Goal: Navigation & Orientation: Find specific page/section

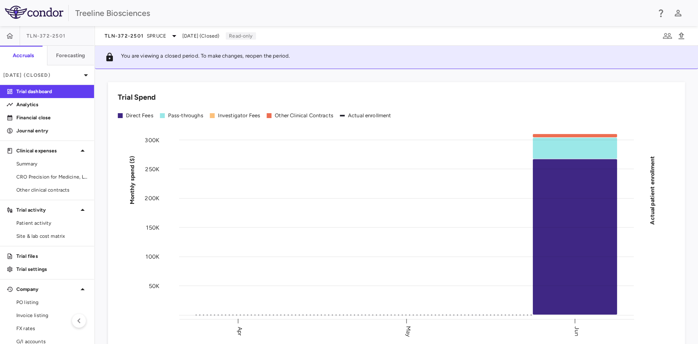
click at [56, 36] on span "TLN-372-2501" at bounding box center [46, 36] width 39 height 7
click at [41, 36] on span "TLN-372-2501" at bounding box center [46, 36] width 39 height 7
click at [171, 32] on icon at bounding box center [174, 36] width 10 height 10
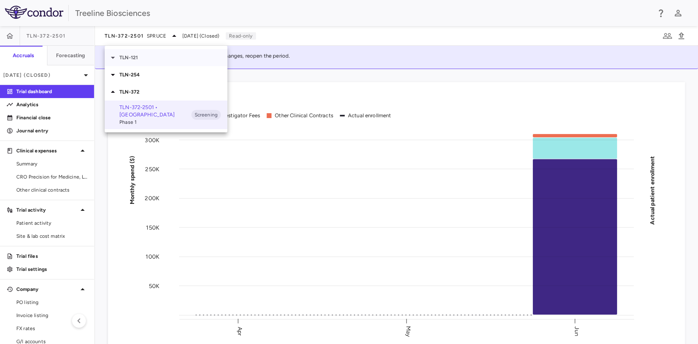
click at [135, 58] on p "TLN-121" at bounding box center [173, 57] width 108 height 7
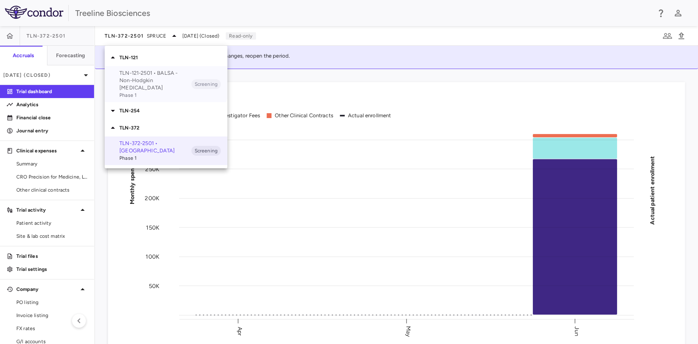
click at [144, 77] on p "TLN-121-2501 • BALSA - Non-Hodgkin [MEDICAL_DATA]" at bounding box center [155, 80] width 72 height 22
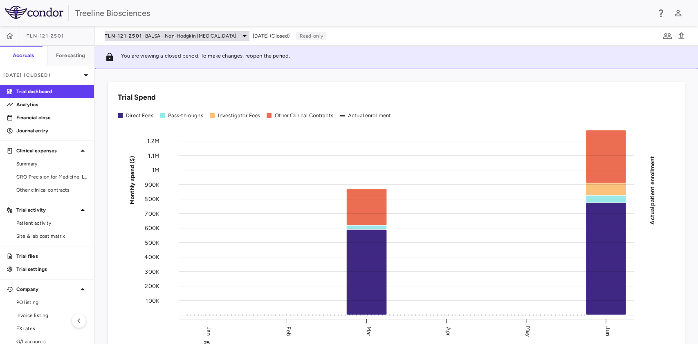
click at [225, 38] on div "TLN-121-2501 BALSA - Non-Hodgkin [MEDICAL_DATA]" at bounding box center [177, 36] width 145 height 10
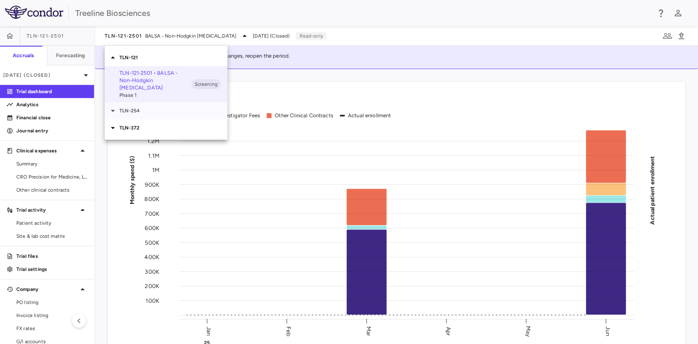
click at [121, 107] on p "TLN-254" at bounding box center [173, 110] width 108 height 7
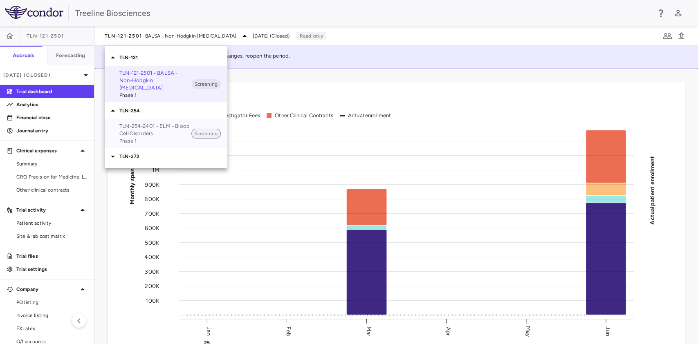
click at [206, 130] on span "Screening" at bounding box center [205, 133] width 29 height 7
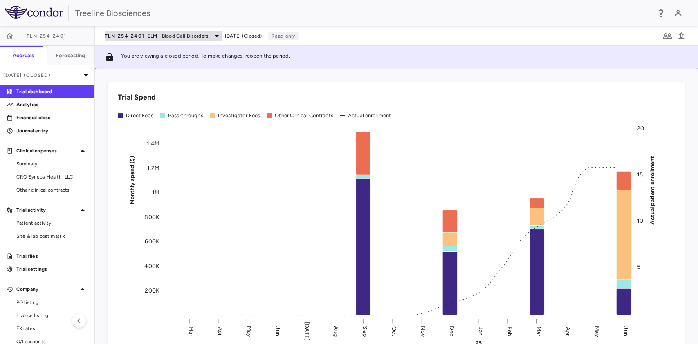
click at [172, 37] on span "ELM - Blood Cell Disorders" at bounding box center [178, 35] width 61 height 7
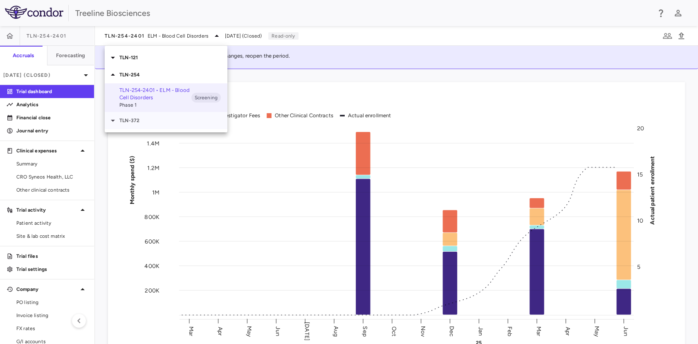
click at [155, 119] on p "TLN-372" at bounding box center [173, 120] width 108 height 7
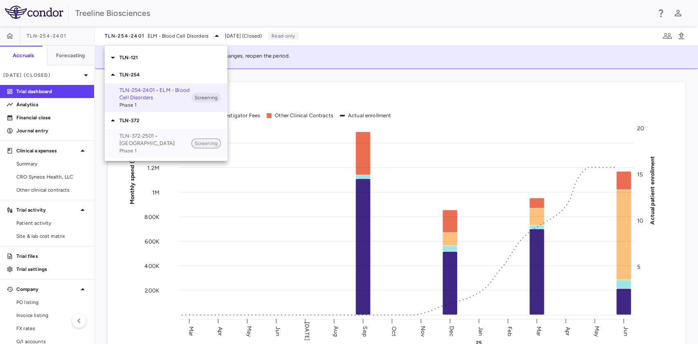
click at [205, 140] on span "Screening" at bounding box center [205, 143] width 29 height 7
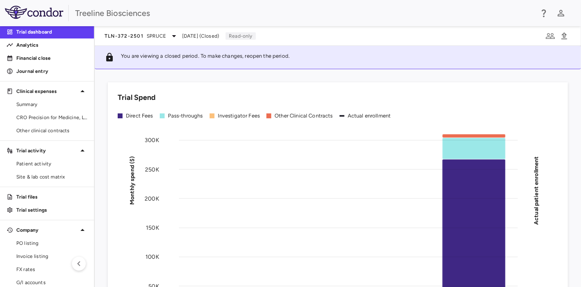
scroll to position [93, 0]
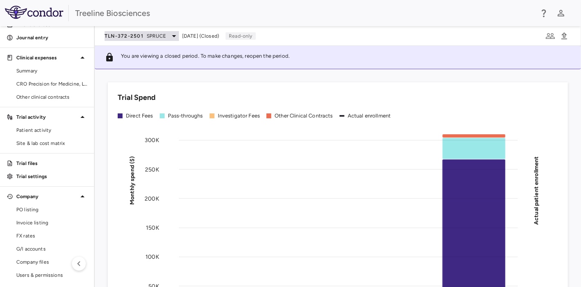
click at [170, 39] on icon at bounding box center [174, 36] width 10 height 10
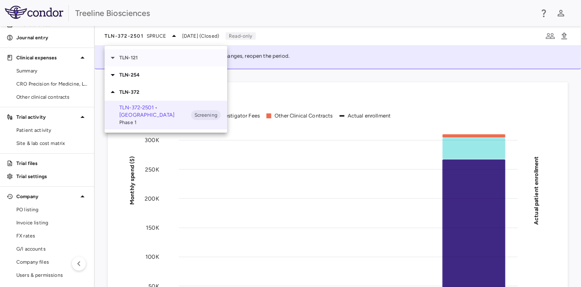
click at [150, 61] on div "TLN-121" at bounding box center [166, 57] width 123 height 17
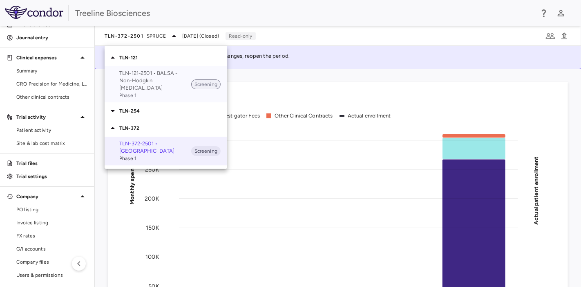
click at [201, 83] on span "Screening" at bounding box center [205, 84] width 29 height 7
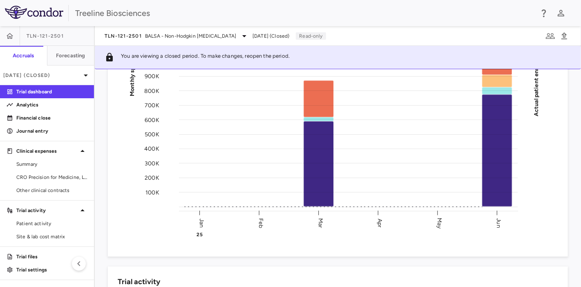
scroll to position [103, 0]
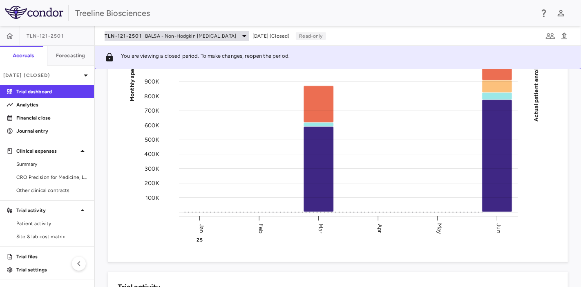
click at [215, 32] on span "BALSA - Non-Hodgkin [MEDICAL_DATA]" at bounding box center [190, 35] width 91 height 7
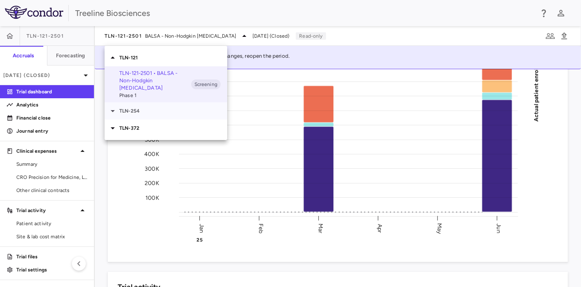
click at [147, 107] on div "TLN-254" at bounding box center [166, 110] width 123 height 17
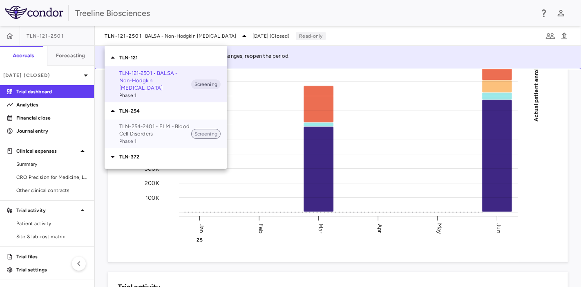
click at [208, 130] on span "Screening" at bounding box center [205, 133] width 29 height 7
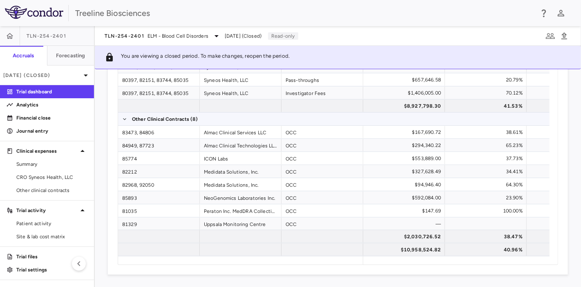
scroll to position [0, 0]
